Goal: Transaction & Acquisition: Purchase product/service

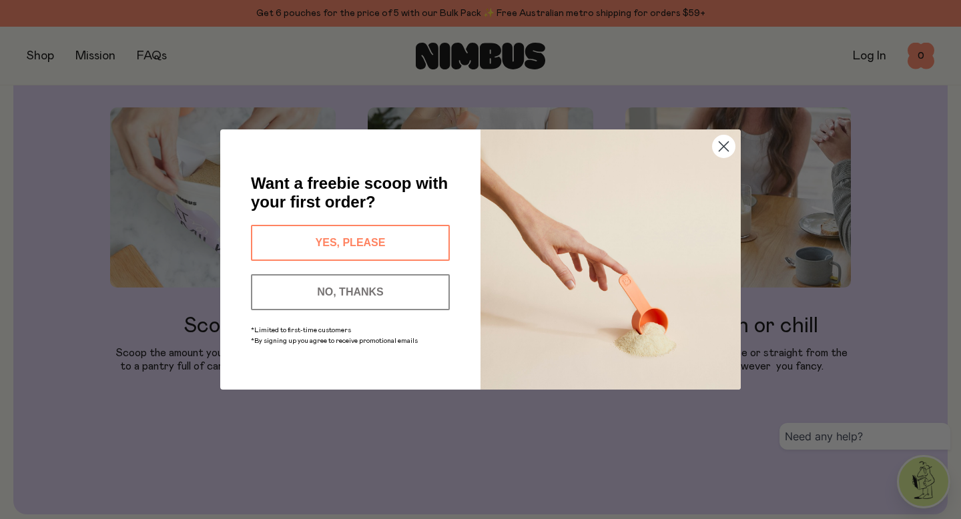
scroll to position [1359, 0]
click at [378, 293] on button "NO, THANKS" at bounding box center [350, 292] width 199 height 36
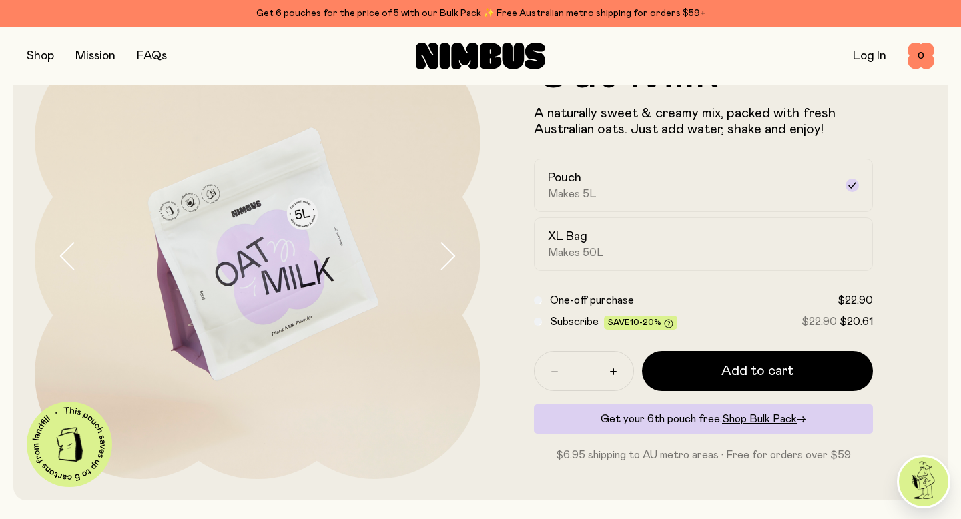
scroll to position [0, 0]
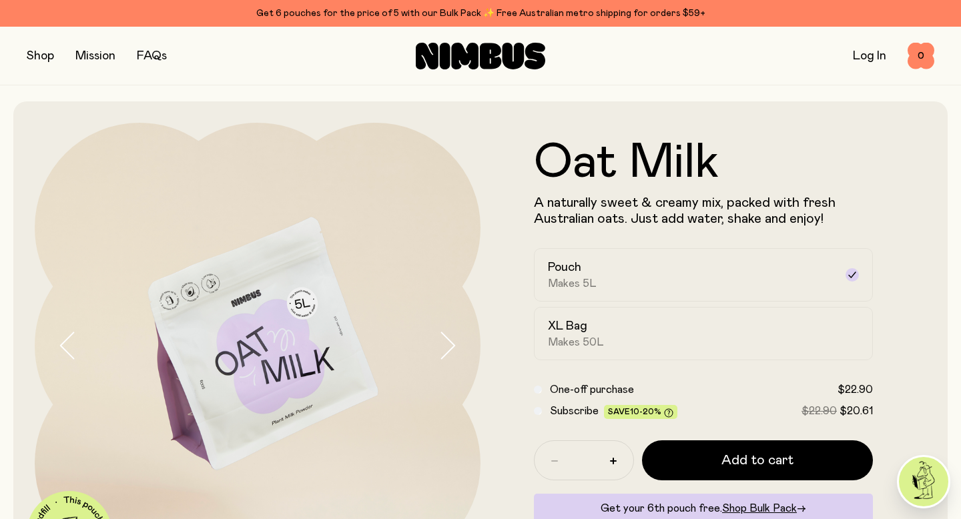
click at [48, 57] on button "button" at bounding box center [40, 56] width 27 height 19
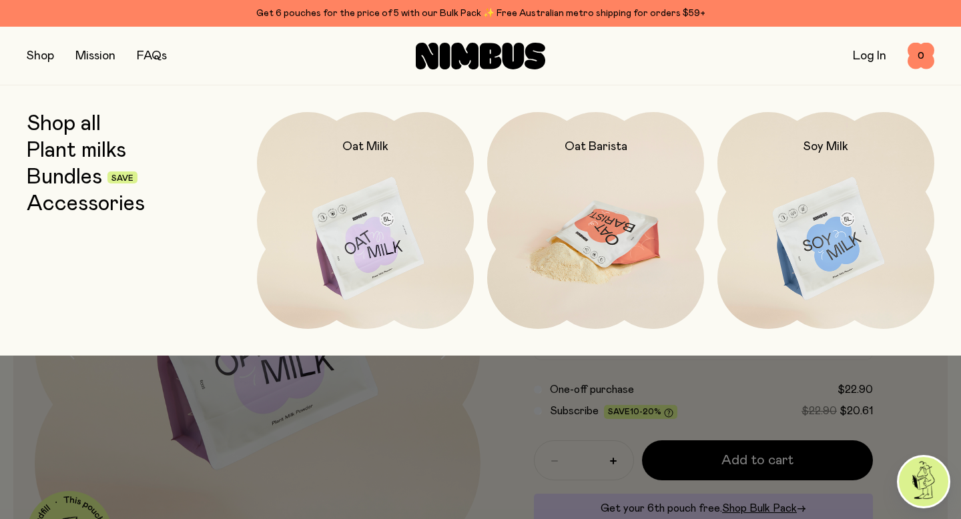
click at [602, 239] on img at bounding box center [595, 239] width 217 height 255
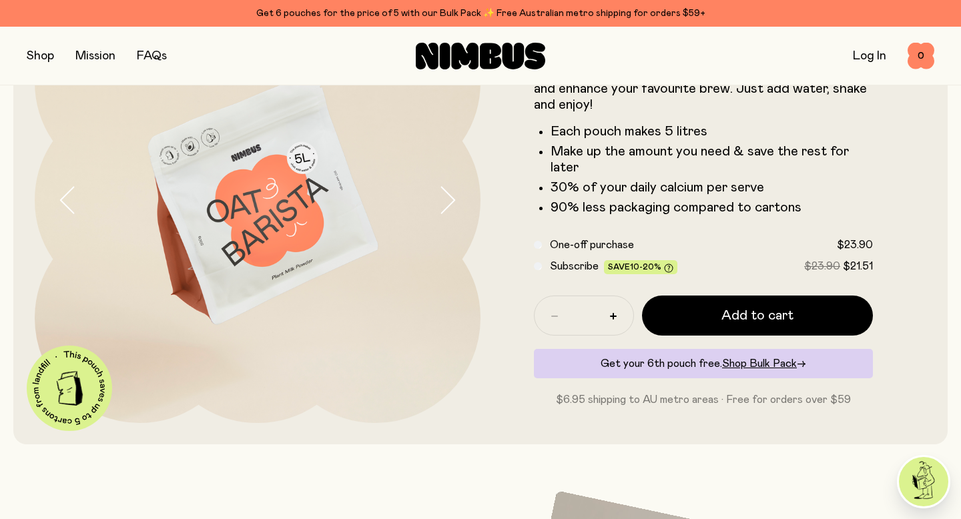
scroll to position [149, 0]
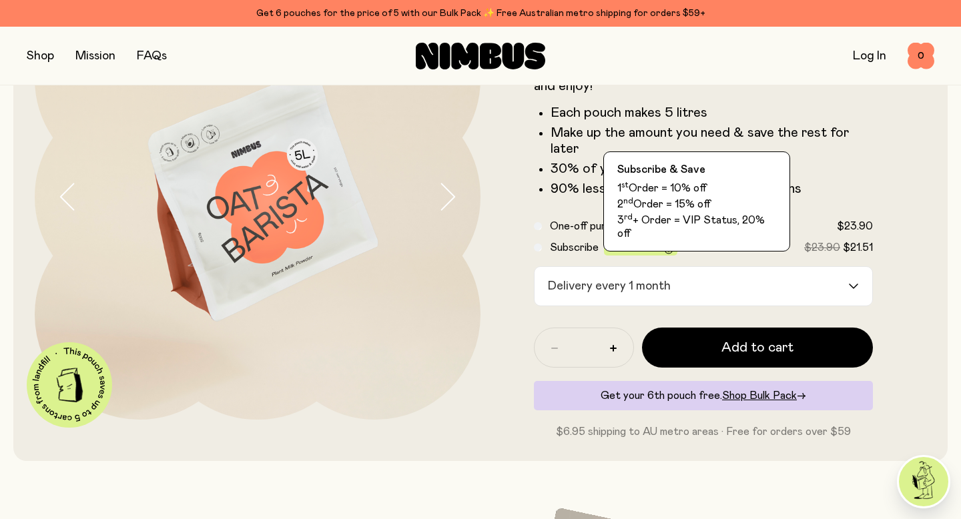
click at [669, 245] on icon at bounding box center [668, 249] width 9 height 9
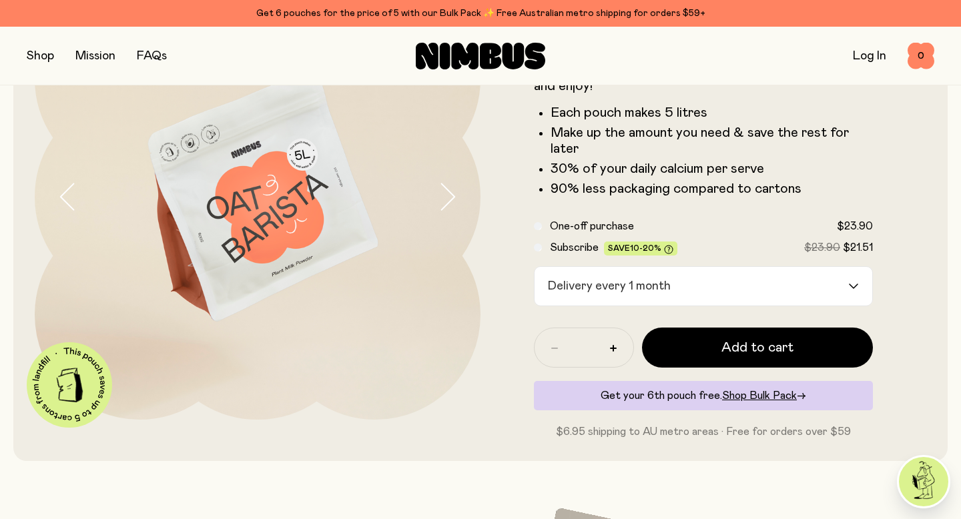
click at [666, 247] on icon at bounding box center [668, 249] width 9 height 9
click at [579, 228] on span "One-off purchase" at bounding box center [592, 226] width 84 height 11
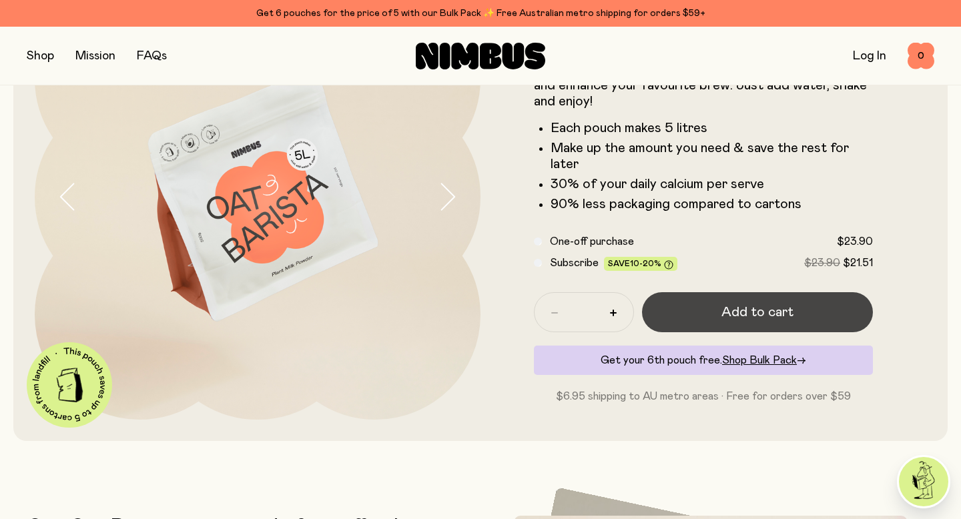
click at [771, 312] on span "Add to cart" at bounding box center [757, 312] width 72 height 19
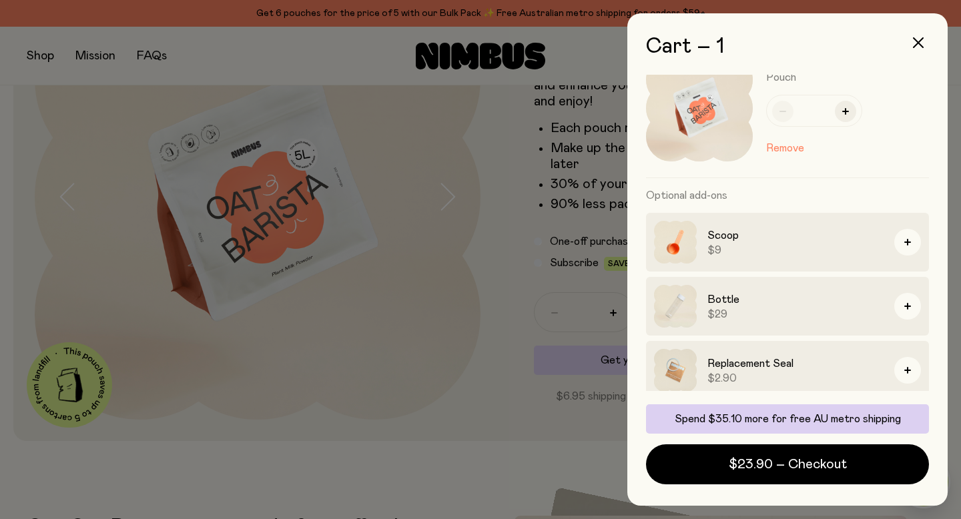
scroll to position [45, 0]
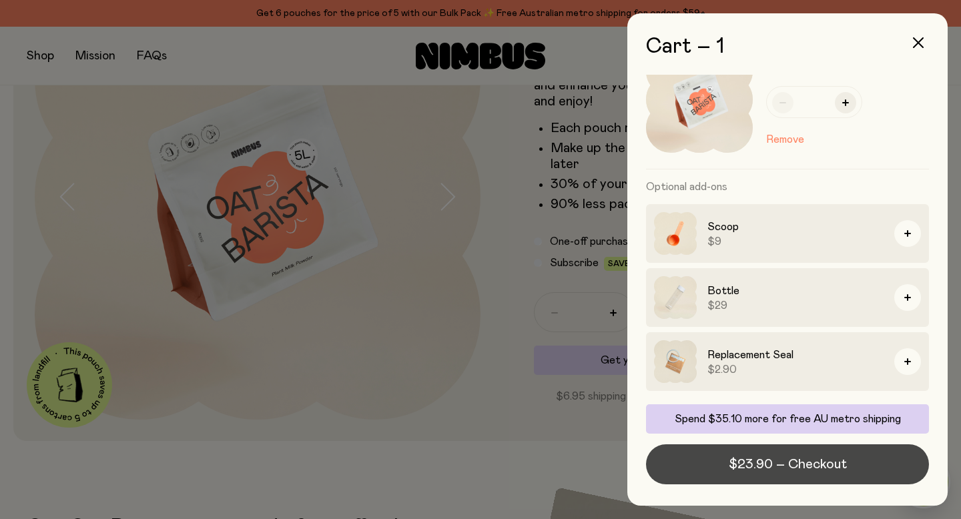
click at [799, 470] on span "$23.90 – Checkout" at bounding box center [788, 464] width 118 height 19
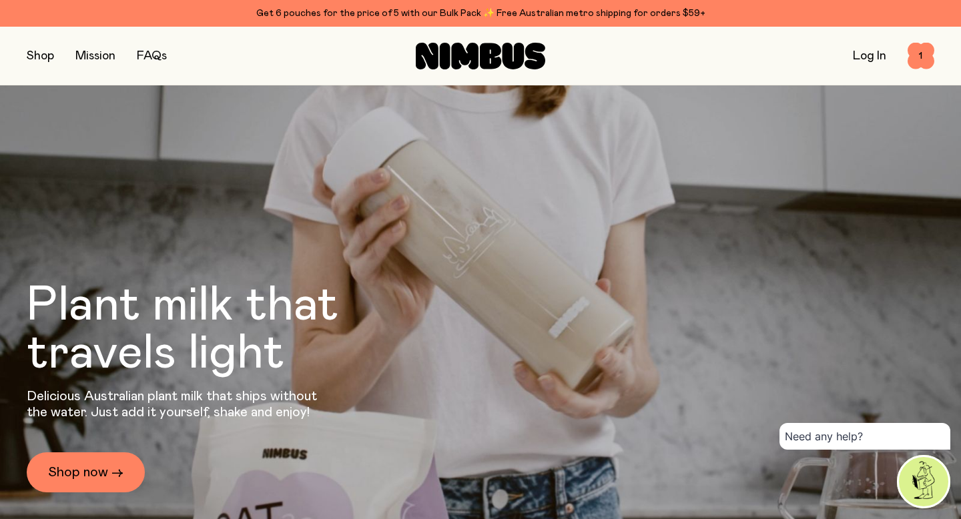
click at [44, 59] on button "button" at bounding box center [40, 56] width 27 height 19
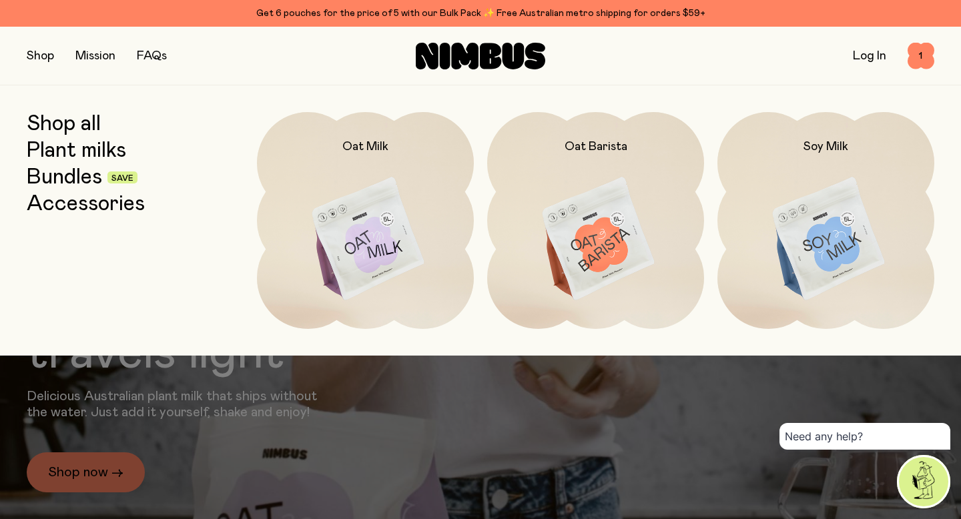
click at [77, 133] on link "Shop all" at bounding box center [64, 124] width 74 height 24
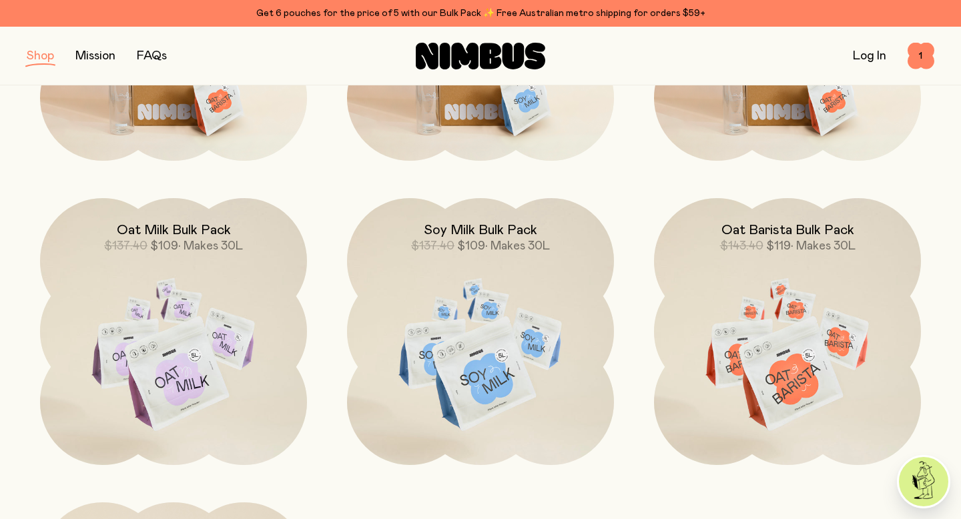
scroll to position [1161, 0]
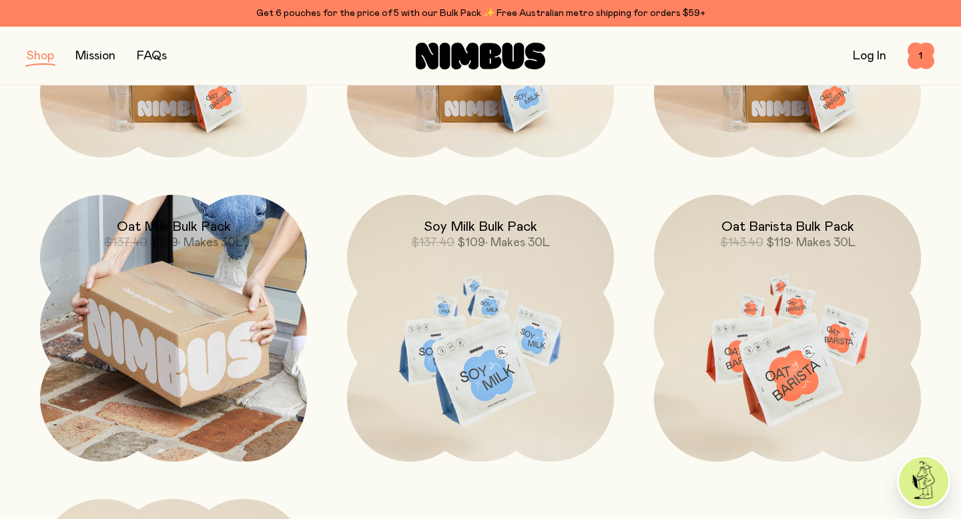
click at [240, 302] on img at bounding box center [173, 328] width 267 height 267
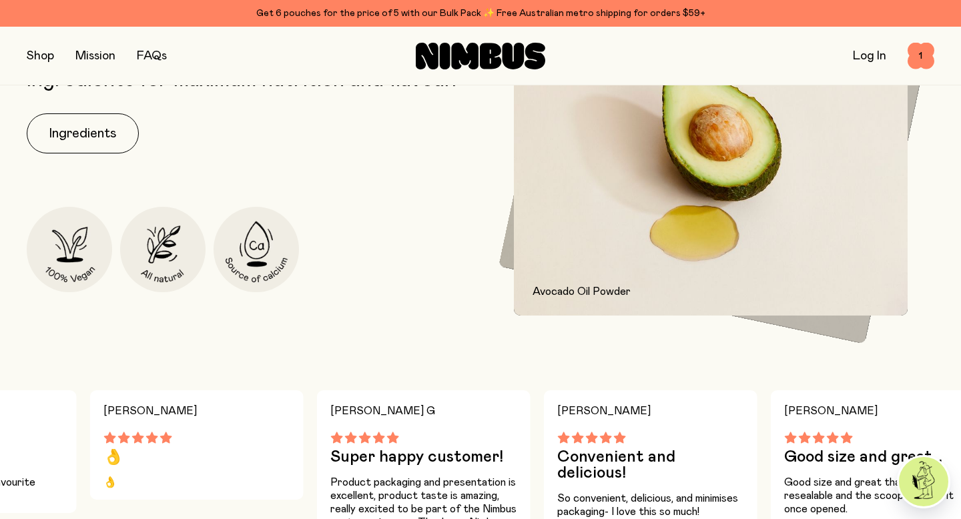
scroll to position [647, 0]
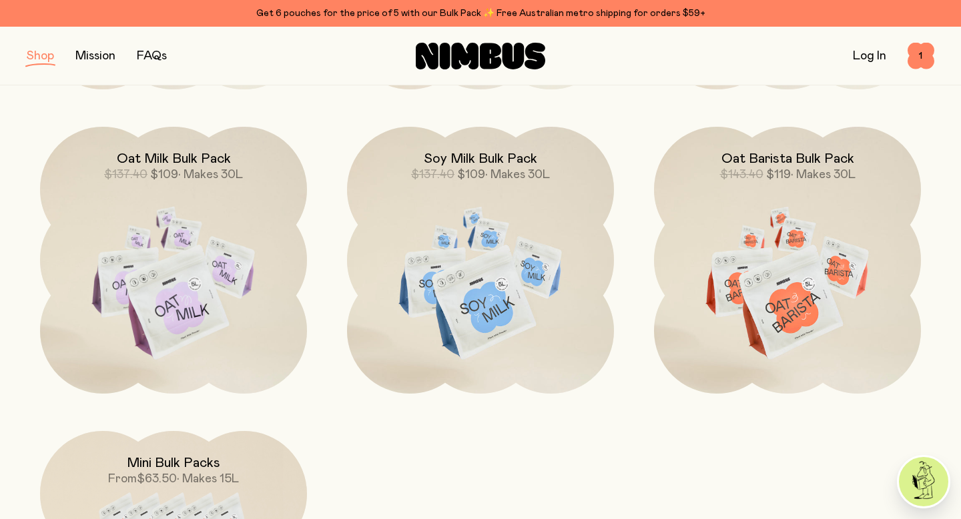
scroll to position [1213, 0]
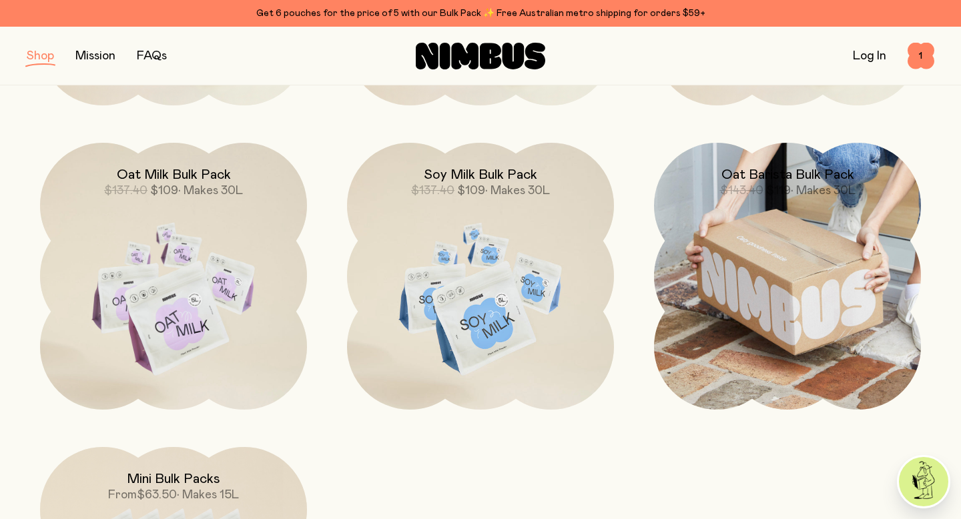
click at [853, 306] on img at bounding box center [787, 276] width 267 height 267
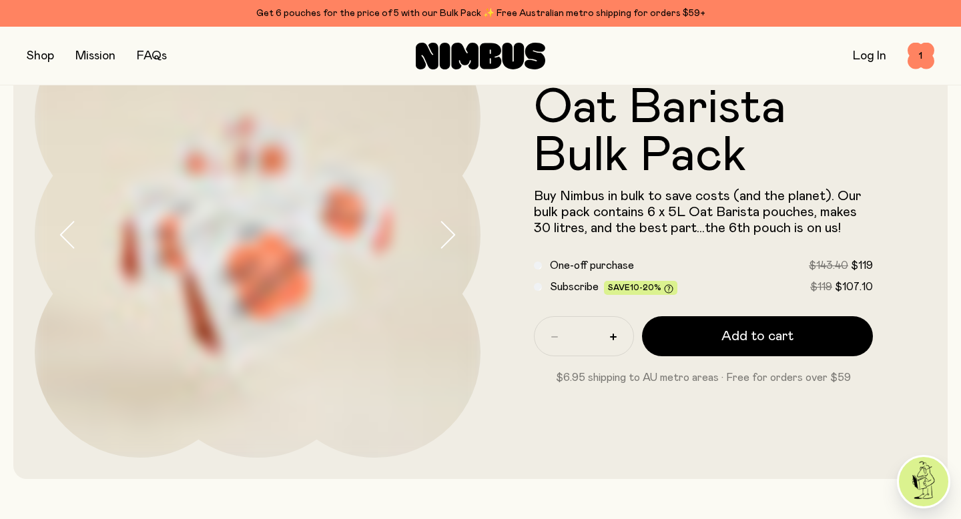
scroll to position [111, 0]
